Goal: Task Accomplishment & Management: Manage account settings

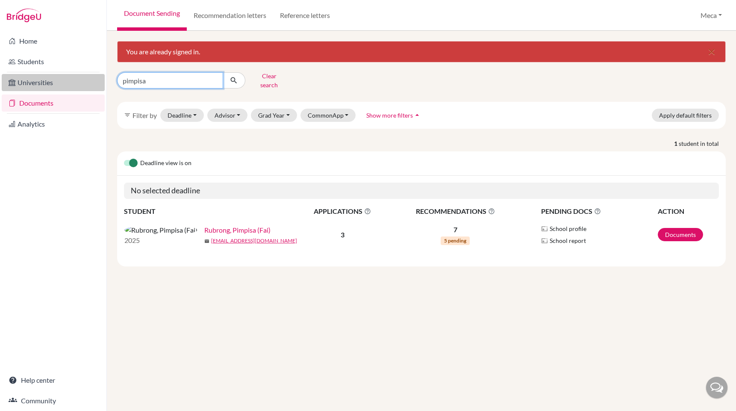
drag, startPoint x: 0, startPoint y: 0, endPoint x: 54, endPoint y: 74, distance: 92.1
click at [54, 74] on div "Home Students Universities Documents Analytics Help center Community Document S…" at bounding box center [368, 205] width 736 height 411
type input "luke"
click button "submit" at bounding box center [234, 80] width 23 height 16
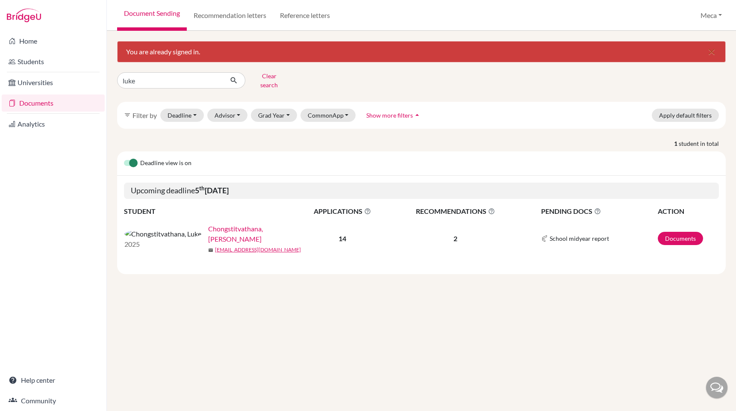
click at [208, 228] on link "Chongstitvathana, [PERSON_NAME]" at bounding box center [254, 234] width 93 height 21
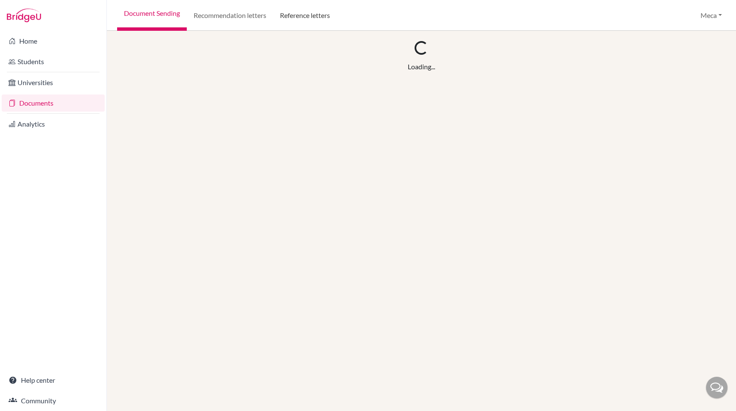
click at [304, 18] on link "Reference letters" at bounding box center [305, 15] width 64 height 31
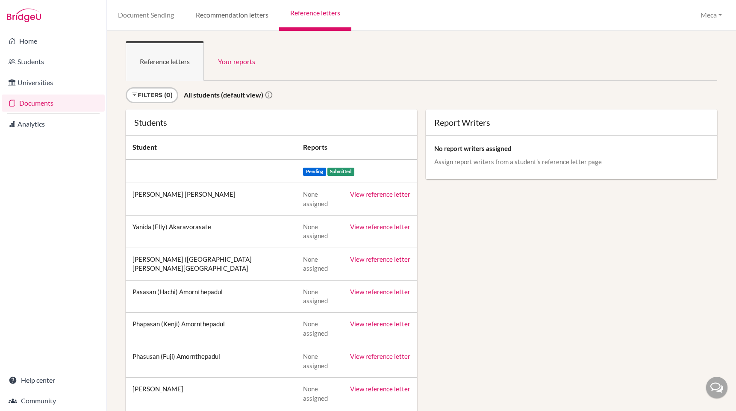
click at [223, 13] on link "Recommendation letters" at bounding box center [232, 15] width 94 height 31
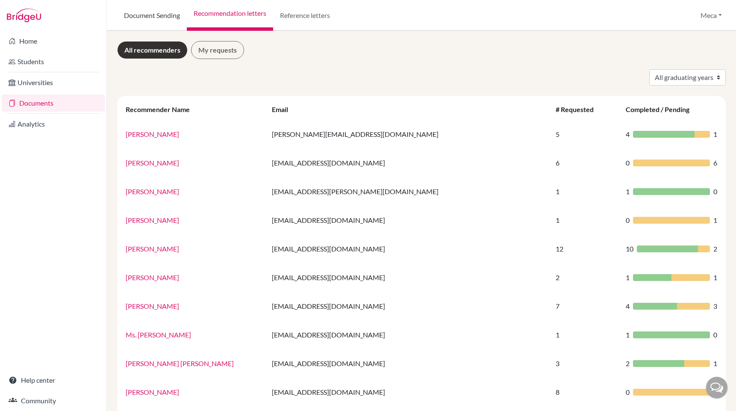
click at [153, 15] on link "Document Sending" at bounding box center [152, 15] width 70 height 31
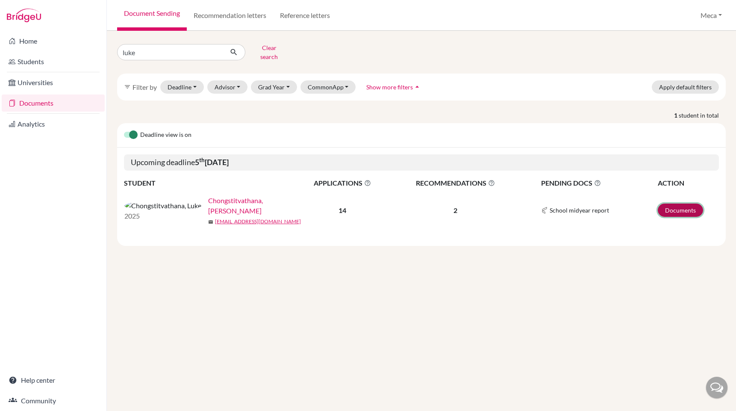
click at [681, 204] on link "Documents" at bounding box center [680, 210] width 45 height 13
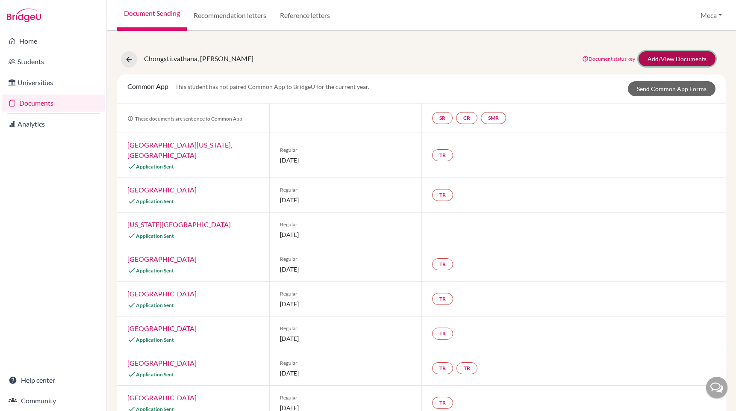
click at [670, 59] on link "Add/View Documents" at bounding box center [677, 58] width 77 height 15
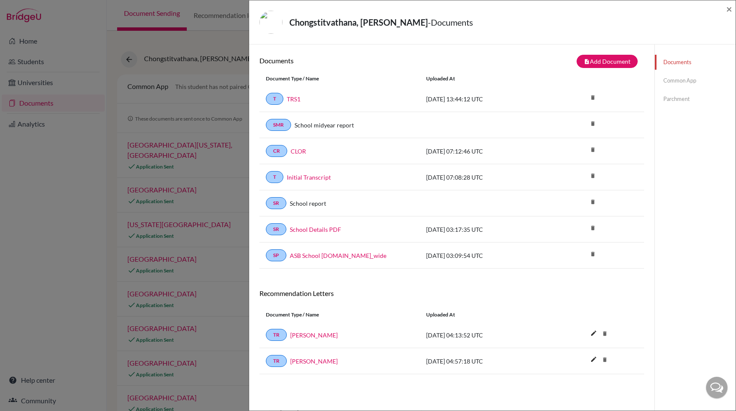
scroll to position [45, 0]
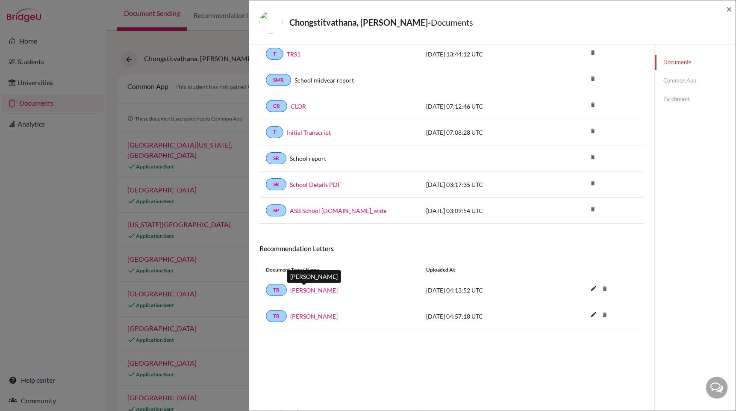
click at [311, 289] on link "[PERSON_NAME]" at bounding box center [313, 290] width 47 height 9
